Goal: Task Accomplishment & Management: Use online tool/utility

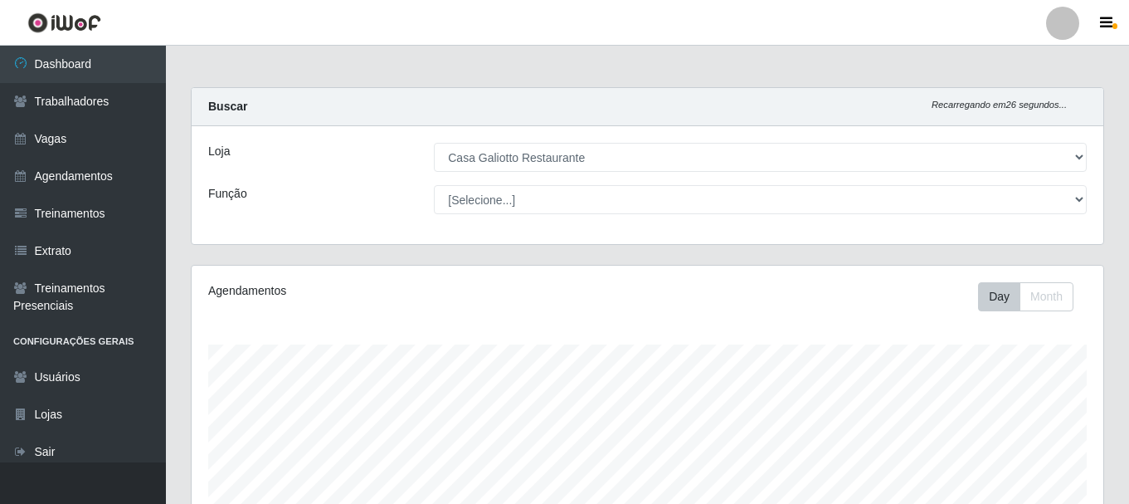
select select "279"
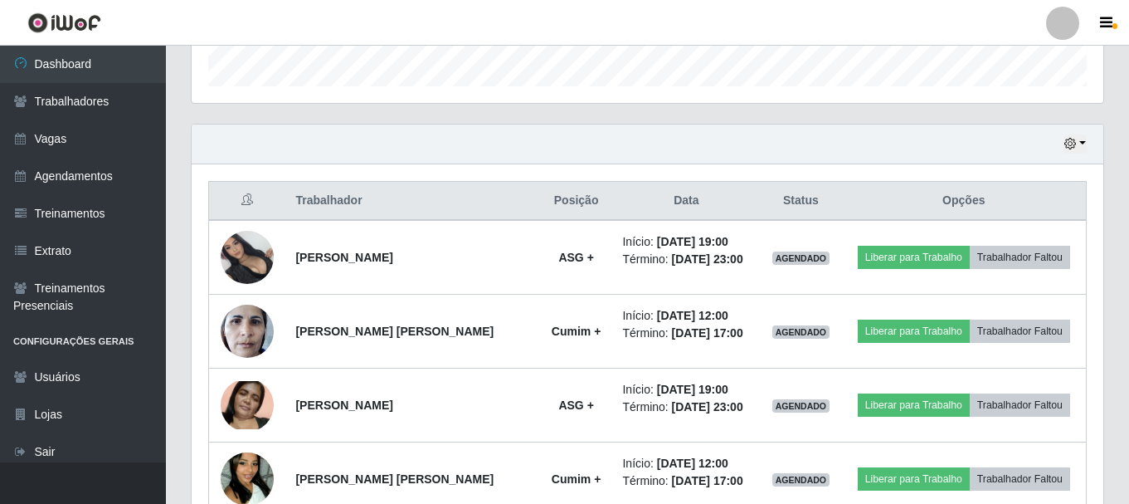
scroll to position [344, 912]
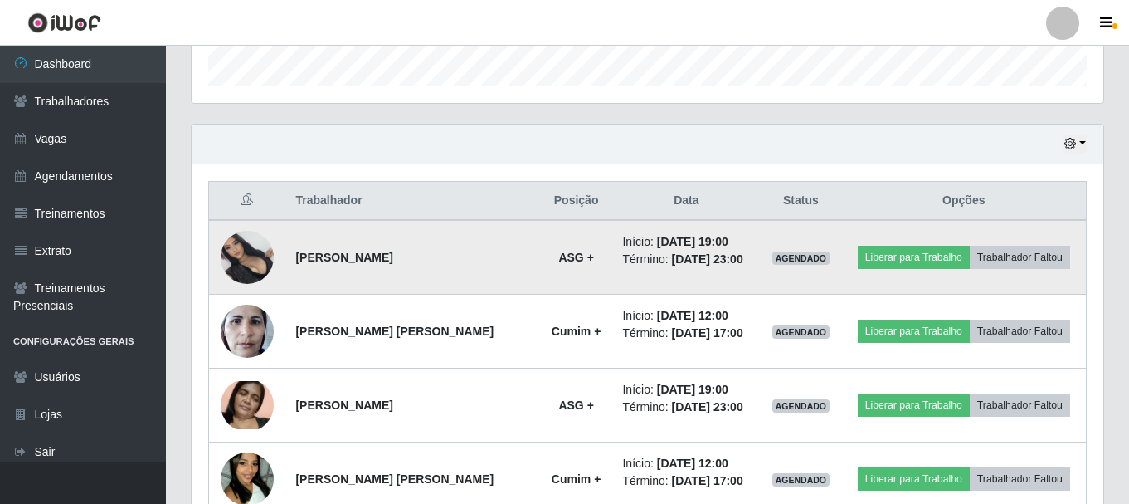
click at [237, 256] on img at bounding box center [247, 257] width 53 height 53
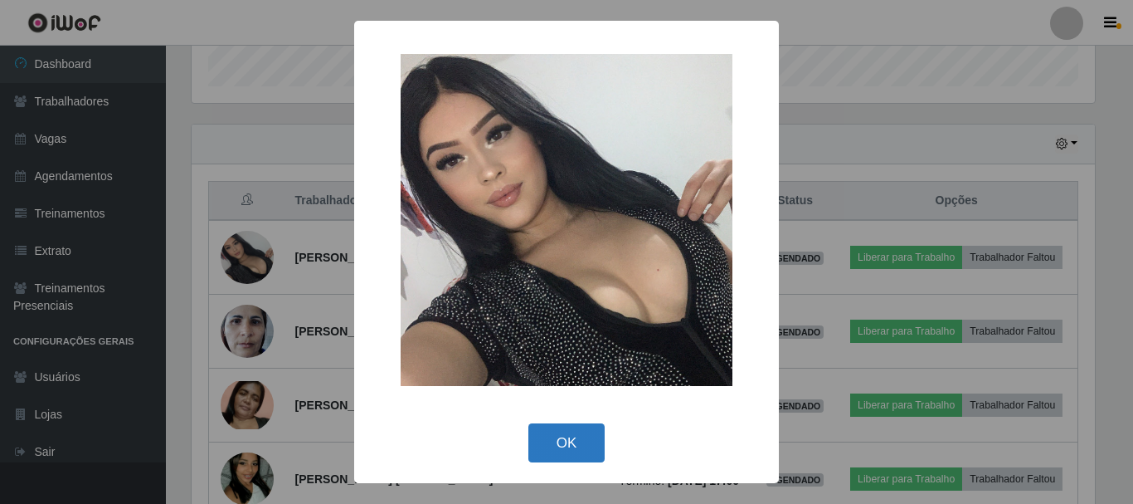
click at [589, 450] on button "OK" at bounding box center [566, 442] width 77 height 39
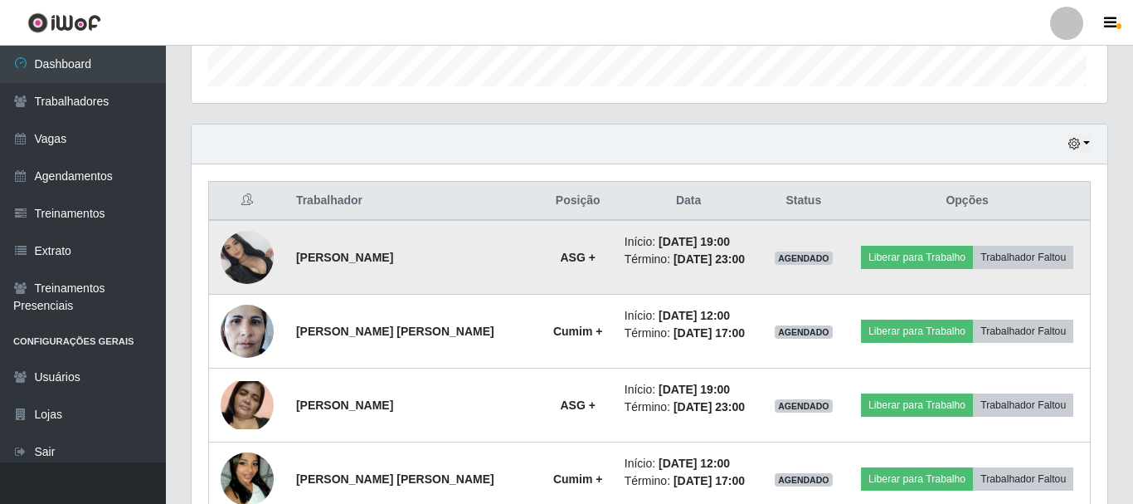
scroll to position [344, 912]
click at [943, 261] on button "Liberar para Trabalho" at bounding box center [914, 257] width 112 height 23
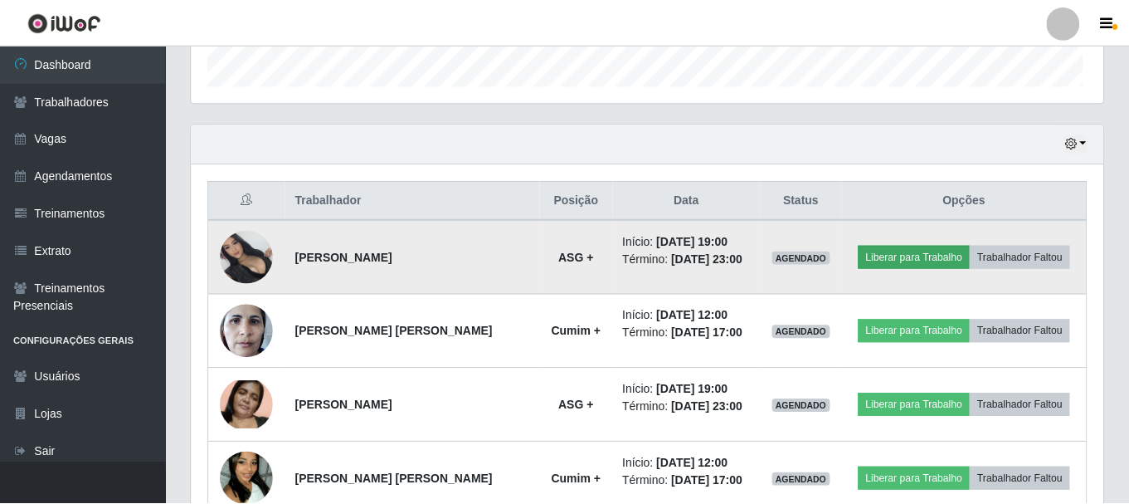
scroll to position [344, 903]
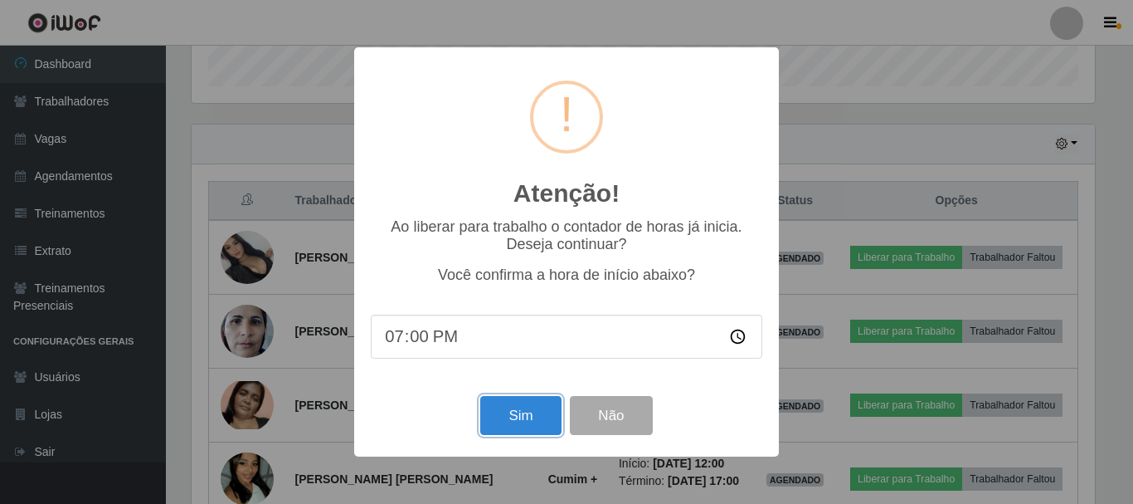
drag, startPoint x: 532, startPoint y: 412, endPoint x: 553, endPoint y: 432, distance: 29.4
click at [536, 416] on button "Sim" at bounding box center [520, 415] width 80 height 39
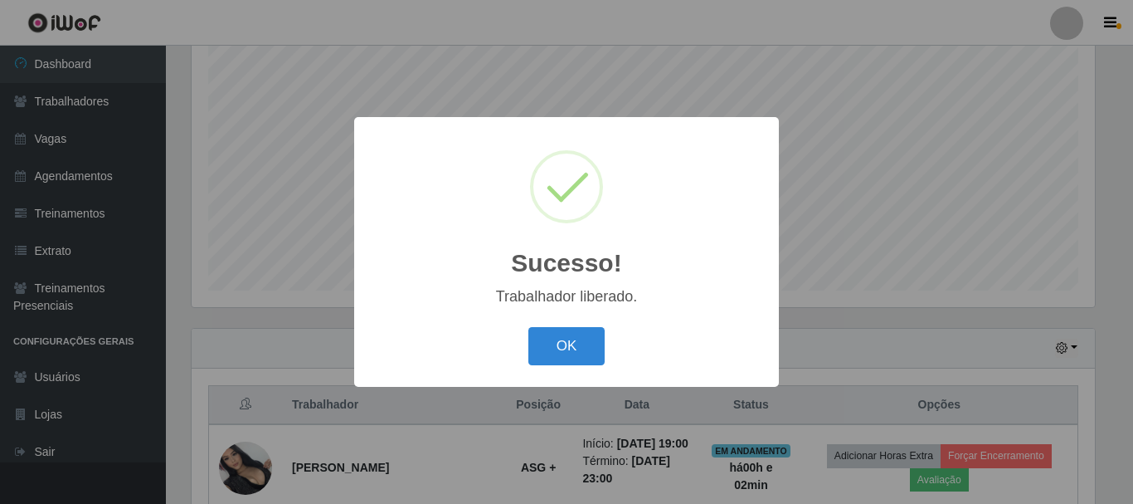
click at [562, 377] on div "Sucesso! × Trabalhador liberado. OK Cancel" at bounding box center [566, 251] width 425 height 269
click at [552, 335] on button "OK" at bounding box center [566, 346] width 77 height 39
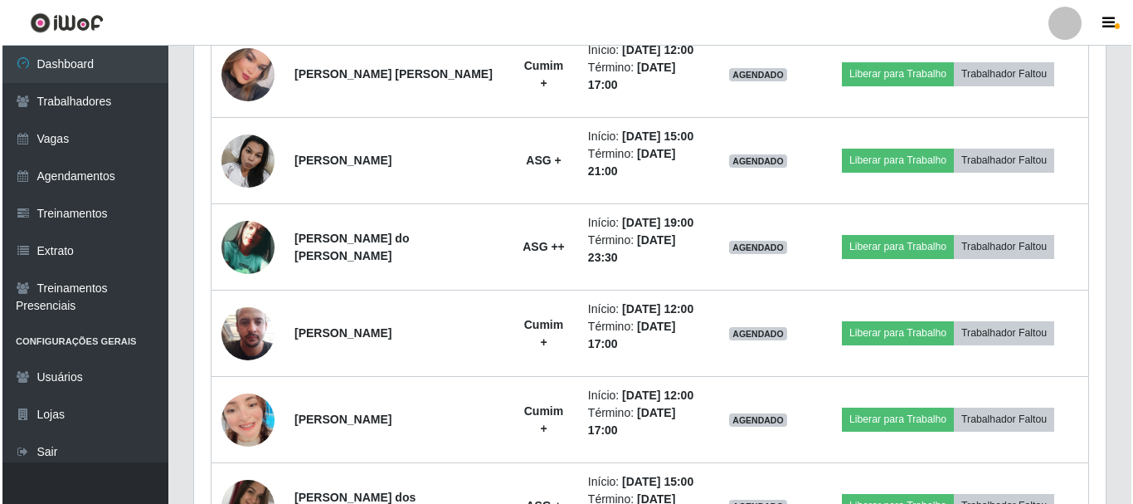
scroll to position [1215, 0]
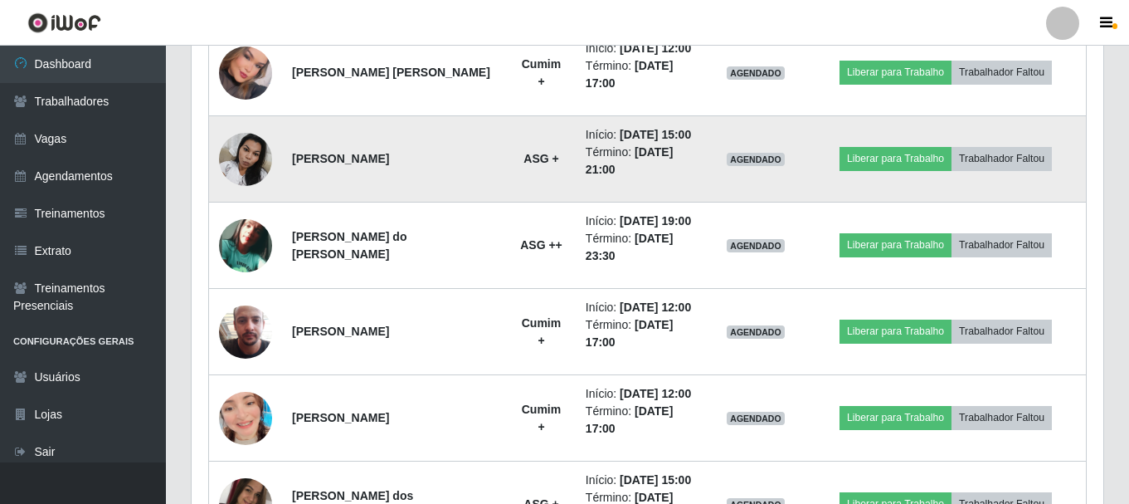
click at [258, 158] on img at bounding box center [245, 159] width 53 height 71
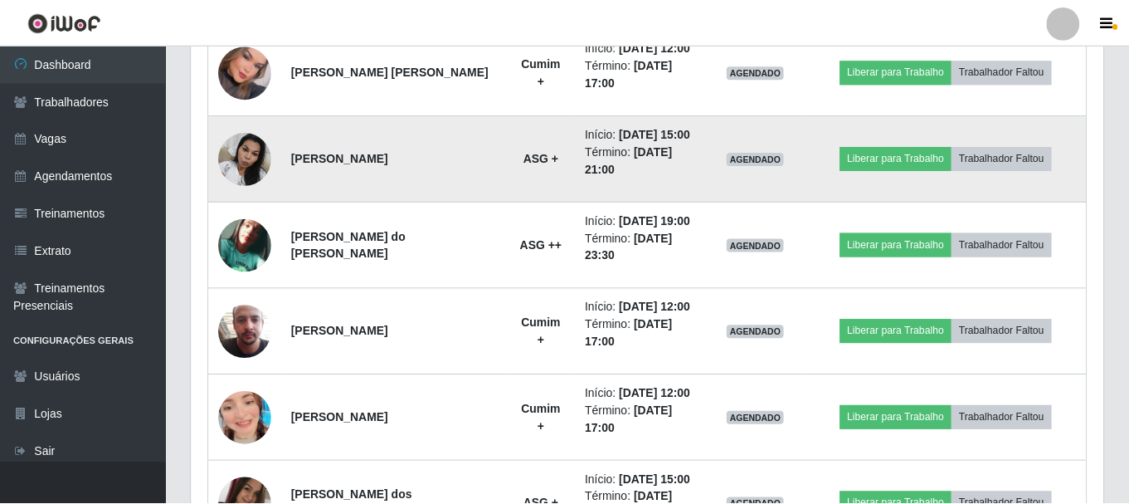
scroll to position [344, 903]
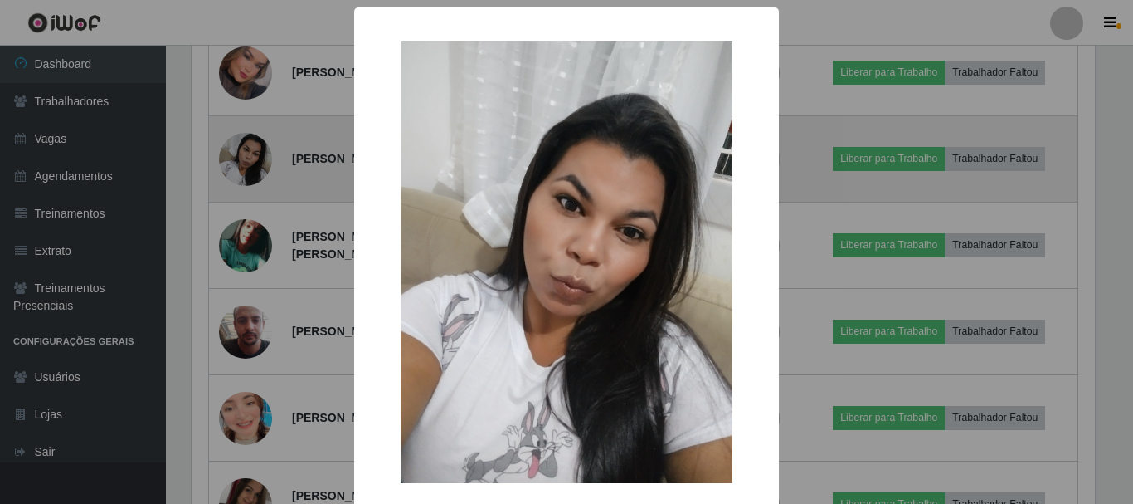
click at [258, 158] on div "× OK Cancel" at bounding box center [566, 252] width 1133 height 504
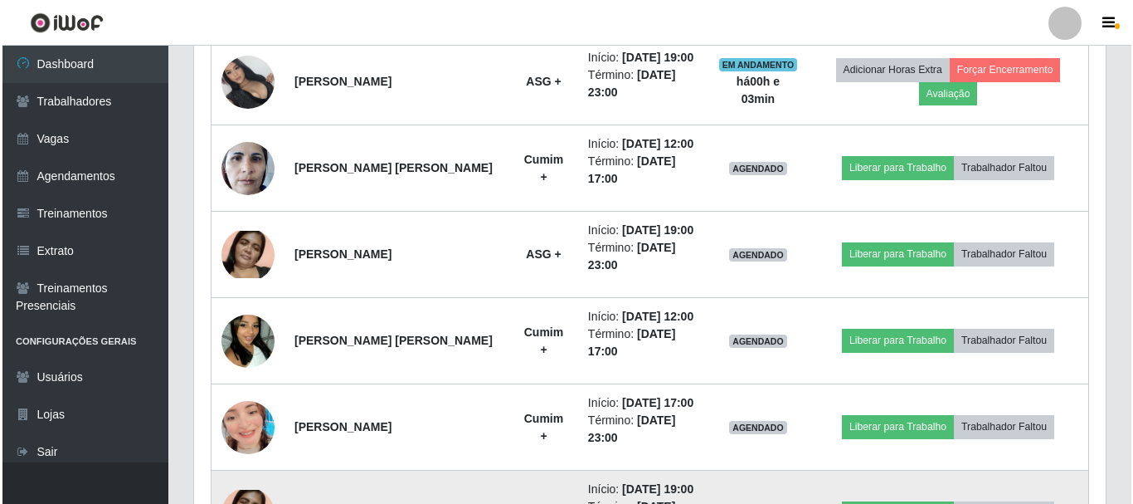
scroll to position [598, 0]
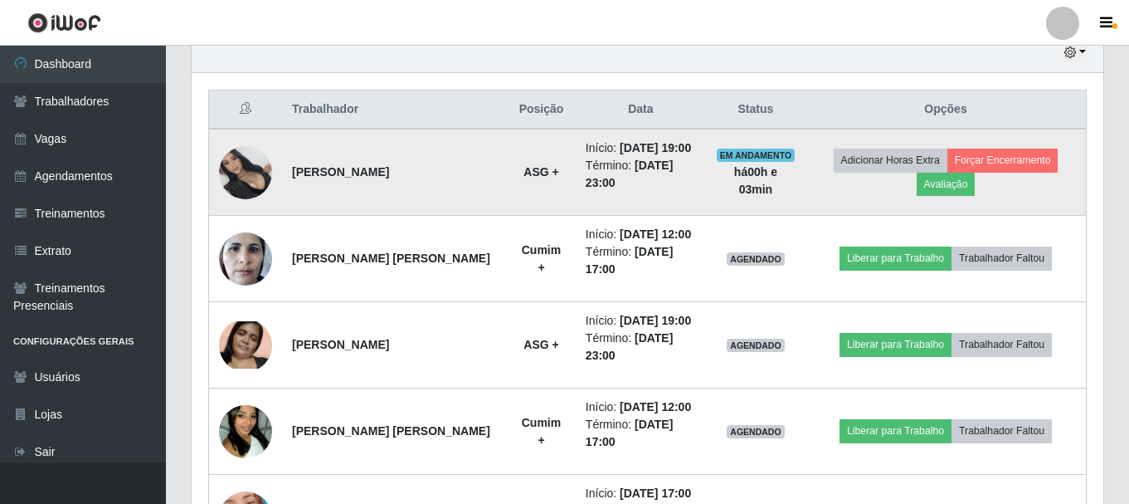
click at [255, 166] on img at bounding box center [245, 172] width 53 height 53
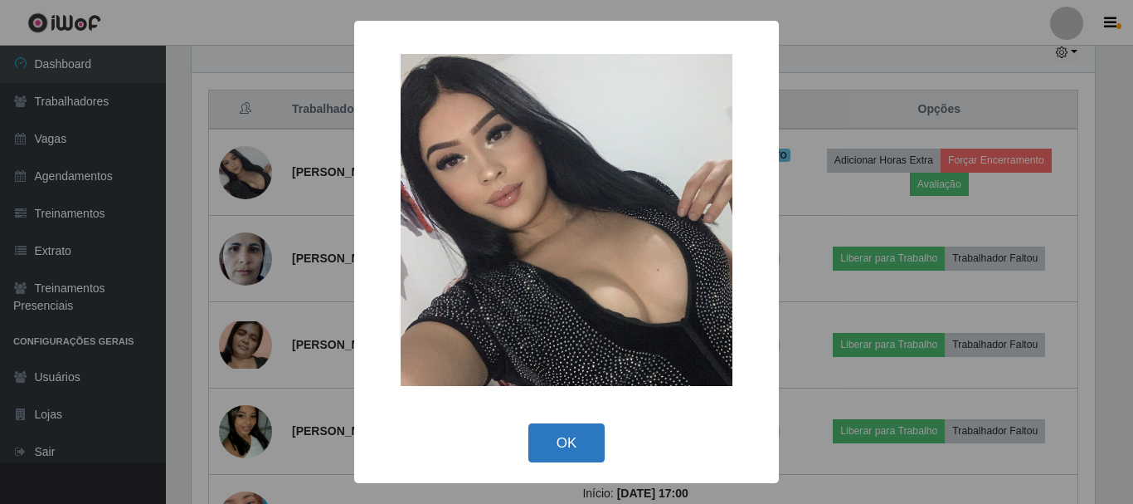
click at [562, 435] on button "OK" at bounding box center [566, 442] width 77 height 39
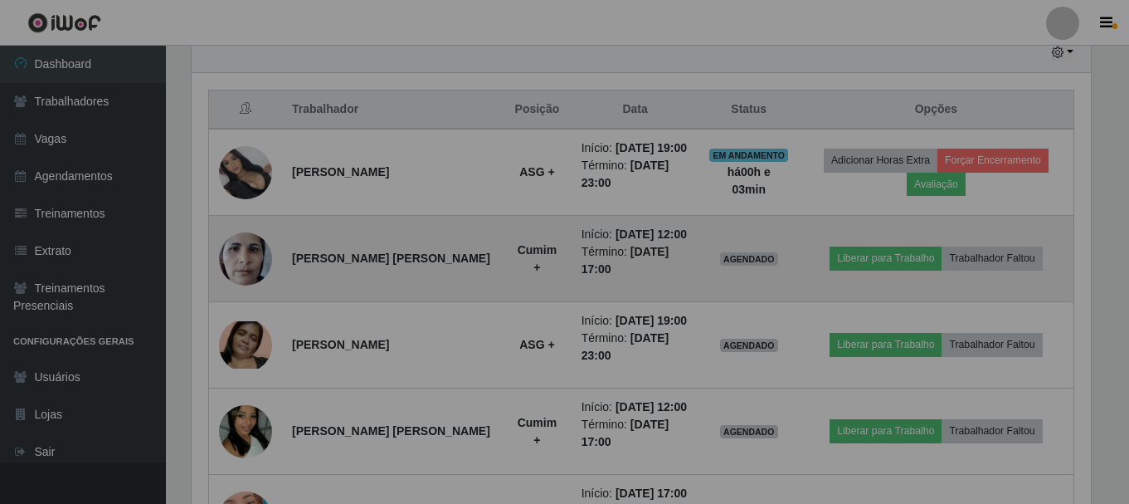
scroll to position [344, 912]
